Goal: Task Accomplishment & Management: Manage account settings

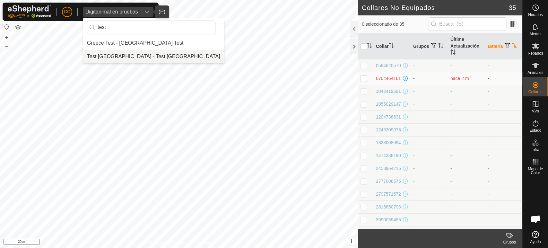
type input "test"
click at [133, 57] on li "Test [GEOGRAPHIC_DATA] - Test [GEOGRAPHIC_DATA]" at bounding box center [153, 56] width 141 height 13
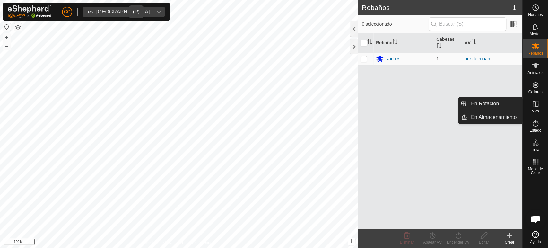
drag, startPoint x: 535, startPoint y: 115, endPoint x: 534, endPoint y: 110, distance: 4.6
click at [534, 110] on span "VVs" at bounding box center [535, 111] width 7 height 4
click at [465, 99] on li "En Rotación" at bounding box center [490, 103] width 64 height 13
click at [477, 103] on link "En Rotación" at bounding box center [494, 103] width 55 height 13
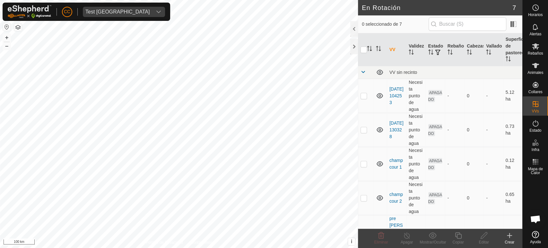
click at [8, 24] on button "button" at bounding box center [7, 27] width 8 height 8
click at [5, 29] on button "button" at bounding box center [7, 27] width 8 height 8
click at [537, 130] on span "Estado" at bounding box center [535, 130] width 12 height 4
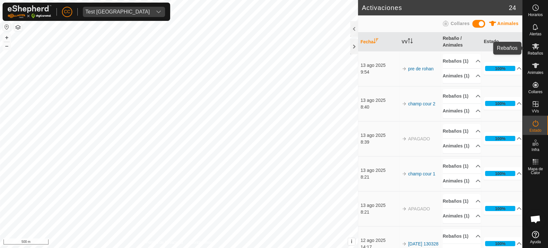
click at [539, 48] on es-mob-svg-icon at bounding box center [536, 46] width 12 height 10
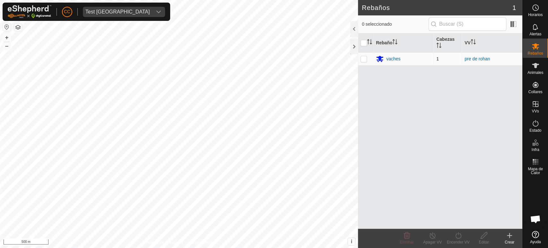
click at [363, 58] on p-checkbox at bounding box center [364, 58] width 6 height 5
checkbox input "true"
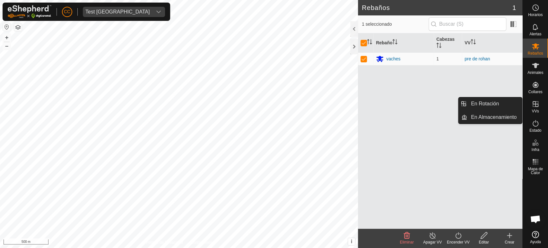
click at [534, 103] on icon at bounding box center [536, 104] width 8 height 8
click at [507, 104] on link "En Rotación" at bounding box center [494, 103] width 55 height 13
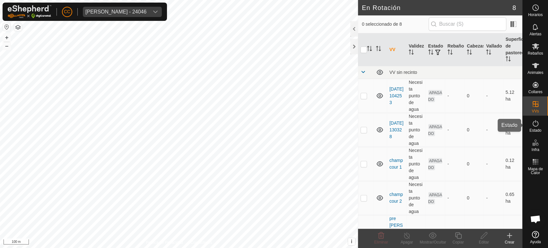
click at [532, 127] on es-activation-svg-icon at bounding box center [536, 123] width 12 height 10
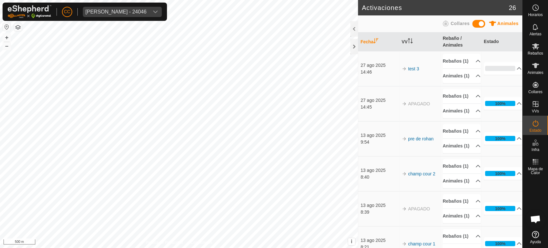
click at [8, 28] on button "button" at bounding box center [7, 27] width 8 height 8
click at [7, 25] on button "button" at bounding box center [7, 27] width 8 height 8
click at [135, 16] on span "Melquiades Almagro Garcia - 24046" at bounding box center [116, 12] width 66 height 10
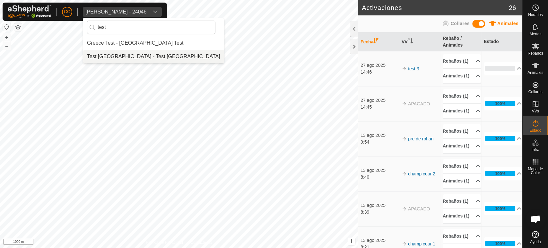
type input "test"
click at [115, 53] on li "Test [GEOGRAPHIC_DATA] - Test [GEOGRAPHIC_DATA]" at bounding box center [153, 56] width 141 height 13
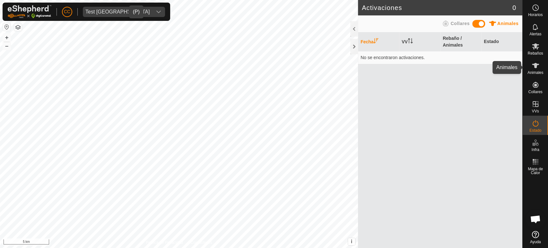
click at [536, 66] on icon at bounding box center [535, 65] width 7 height 5
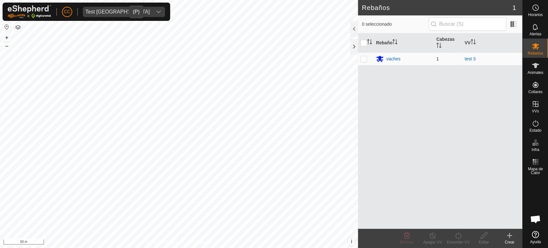
click at [366, 59] on p-checkbox at bounding box center [364, 58] width 6 height 5
checkbox input "true"
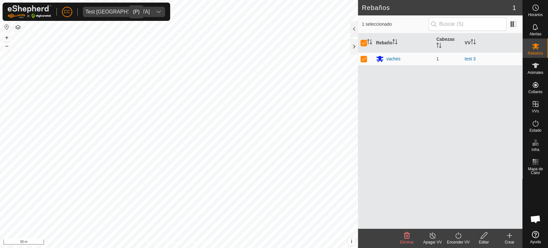
click at [482, 237] on icon at bounding box center [484, 235] width 8 height 8
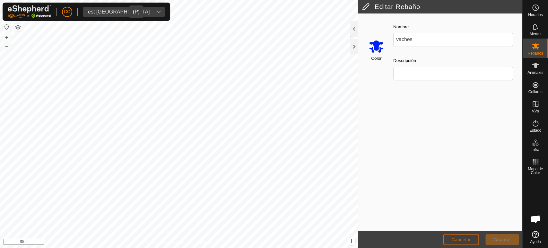
click at [462, 236] on button "Cancelar" at bounding box center [461, 239] width 36 height 11
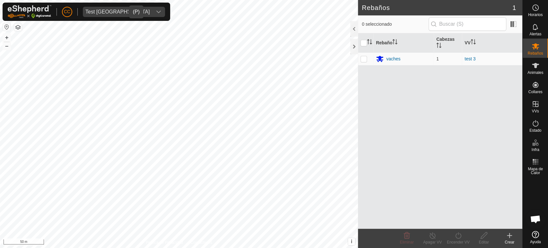
drag, startPoint x: 457, startPoint y: 144, endPoint x: 452, endPoint y: 128, distance: 17.5
click at [457, 144] on div "Rebaño Cabezas VV vaches 1 test 3" at bounding box center [440, 130] width 164 height 195
click at [390, 58] on div "vaches" at bounding box center [393, 59] width 14 height 7
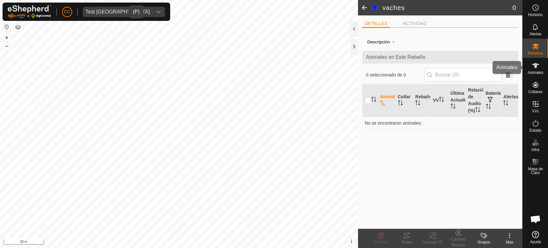
click at [532, 68] on icon at bounding box center [536, 66] width 8 height 8
